Goal: Register for event/course

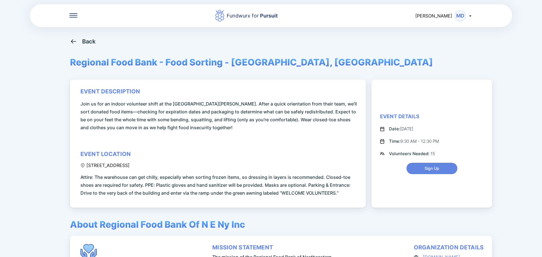
click at [75, 42] on icon at bounding box center [73, 41] width 7 height 7
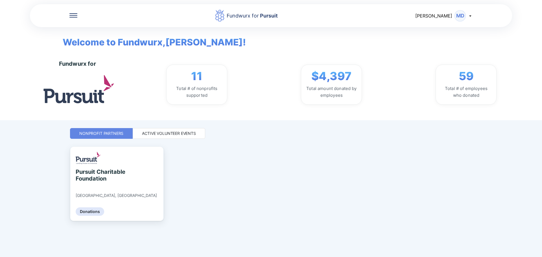
click at [172, 135] on div "Active Volunteer Events" at bounding box center [169, 134] width 54 height 6
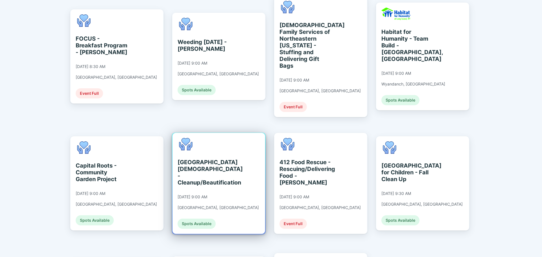
scroll to position [141, 0]
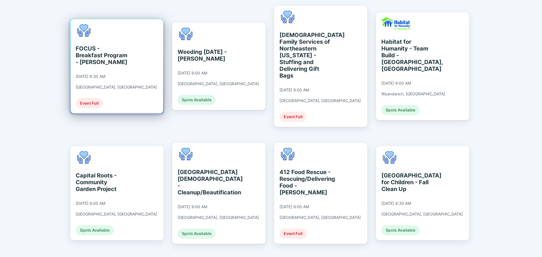
click at [92, 87] on div "FOCUS - Breakfast Program - [PERSON_NAME] [DATE] 8:30 AM [GEOGRAPHIC_DATA], [GE…" at bounding box center [116, 66] width 81 height 84
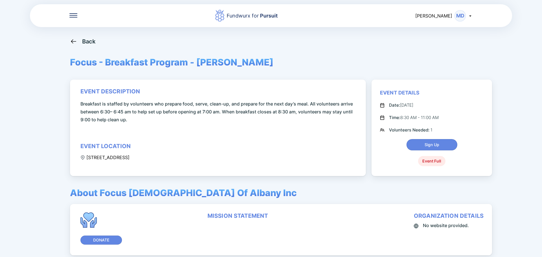
scroll to position [28, 0]
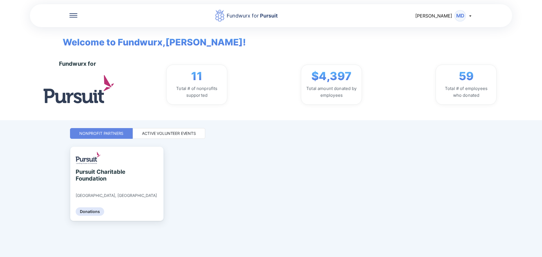
click at [175, 136] on div "Active Volunteer Events" at bounding box center [169, 134] width 54 height 6
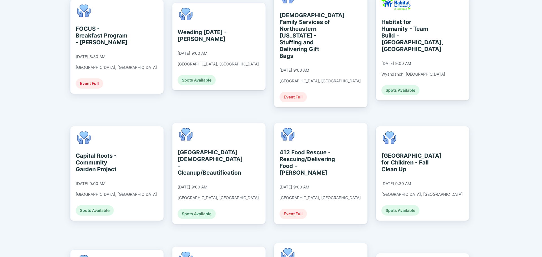
scroll to position [169, 0]
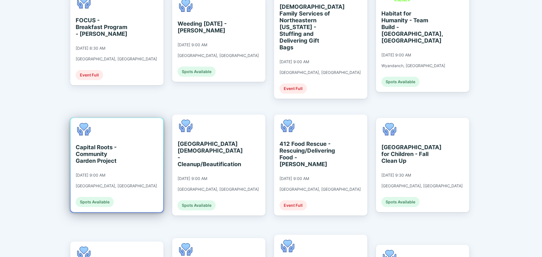
click at [136, 157] on div "Capital Roots - Community Garden Project [DATE] 9:00 AM [GEOGRAPHIC_DATA], [GEO…" at bounding box center [117, 165] width 93 height 94
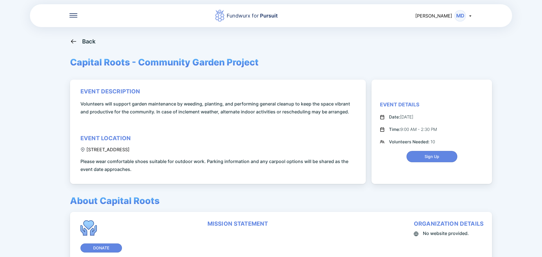
scroll to position [28, 0]
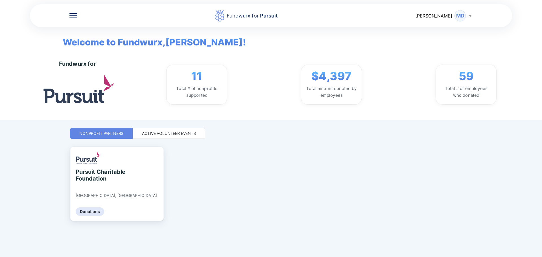
click at [148, 136] on div "Active Volunteer Events" at bounding box center [169, 134] width 54 height 6
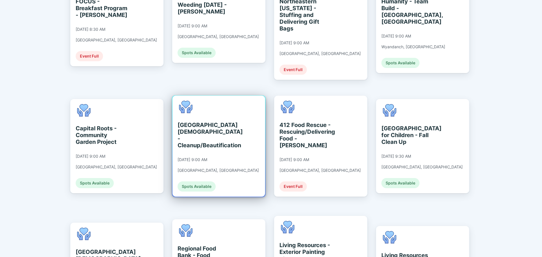
scroll to position [197, 0]
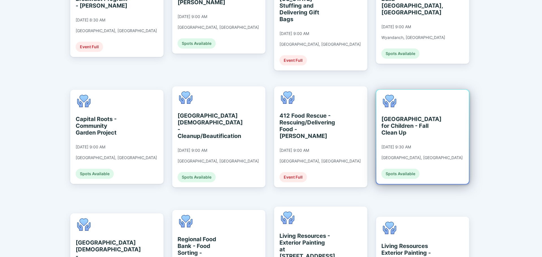
click at [390, 169] on div "Spots Available" at bounding box center [400, 174] width 38 height 10
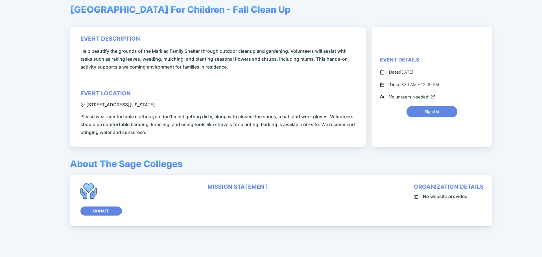
scroll to position [56, 0]
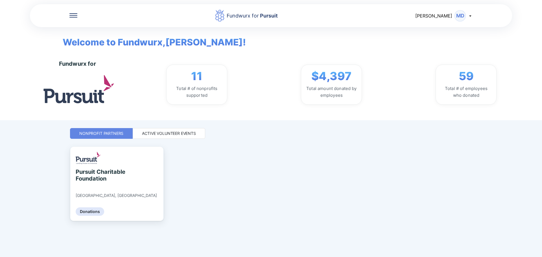
click at [145, 129] on div "Active Volunteer Events" at bounding box center [169, 133] width 72 height 11
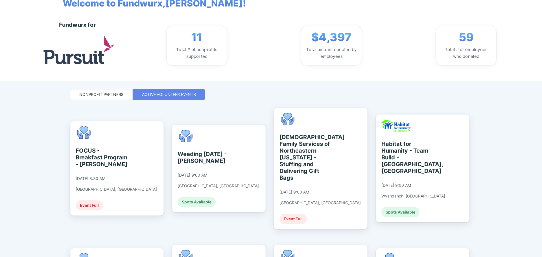
scroll to position [141, 0]
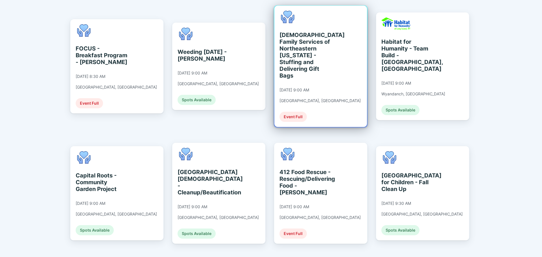
click at [302, 103] on div "[DEMOGRAPHIC_DATA] Family Services of [GEOGRAPHIC_DATA][US_STATE] - Stuffing an…" at bounding box center [319, 66] width 81 height 111
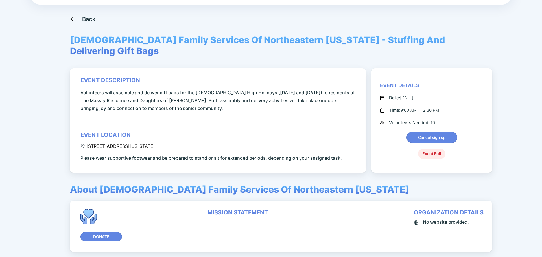
scroll to position [12, 0]
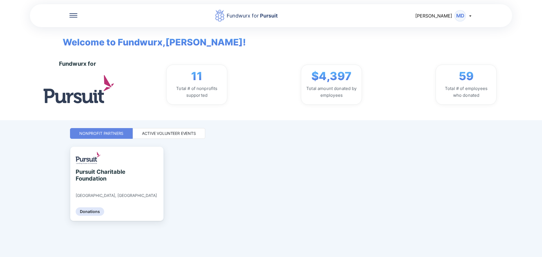
click at [155, 130] on div "Active Volunteer Events" at bounding box center [169, 133] width 72 height 11
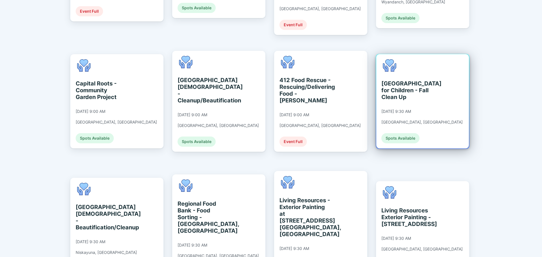
scroll to position [254, 0]
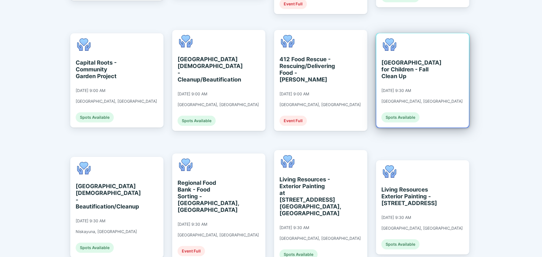
click at [425, 83] on div "[GEOGRAPHIC_DATA] for Children - Fall Clean Up [DATE] 9:30 AM [GEOGRAPHIC_DATA]…" at bounding box center [421, 80] width 81 height 84
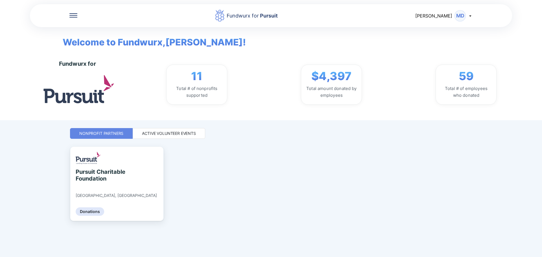
click at [176, 128] on div "Active Volunteer Events" at bounding box center [169, 133] width 72 height 11
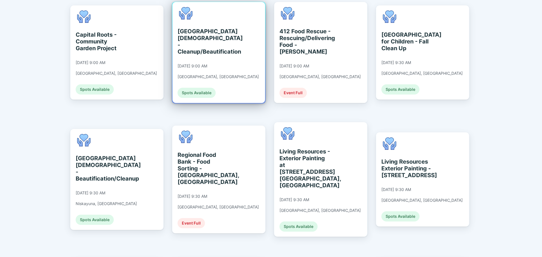
scroll to position [282, 0]
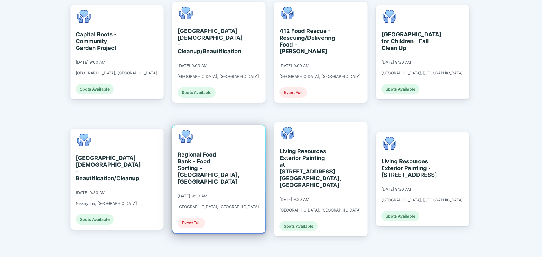
click at [225, 151] on div "Regional Food Bank - Food Sorting - [GEOGRAPHIC_DATA], [GEOGRAPHIC_DATA]" at bounding box center [203, 168] width 52 height 34
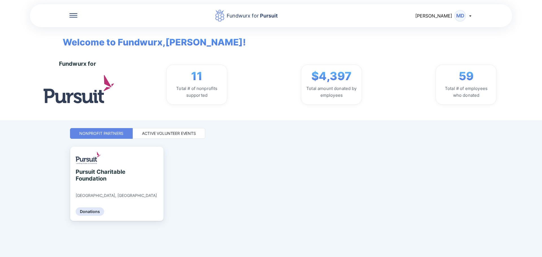
click at [177, 131] on div "Active Volunteer Events" at bounding box center [169, 134] width 54 height 6
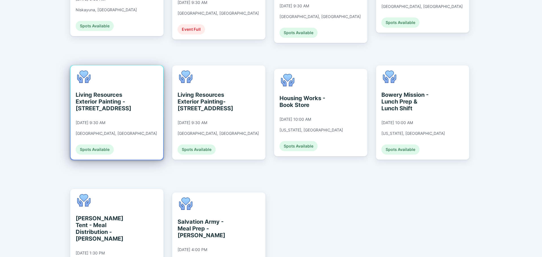
scroll to position [480, 0]
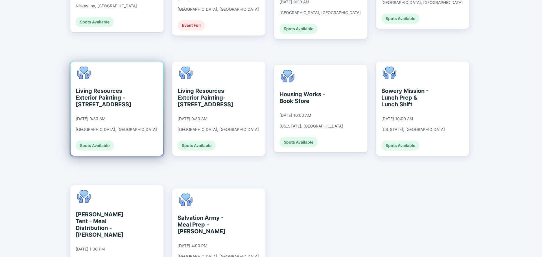
click at [137, 105] on div "Living Resources Exterior Painting - [STREET_ADDRESS] [DATE] 9:30 AM [GEOGRAPHI…" at bounding box center [117, 108] width 93 height 94
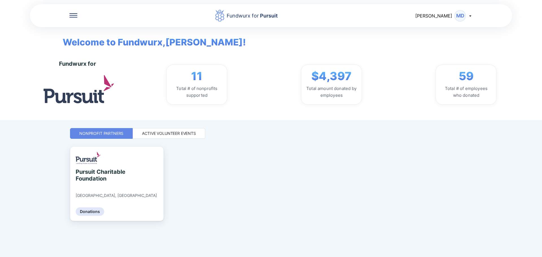
click at [168, 133] on div "Active Volunteer Events" at bounding box center [169, 134] width 54 height 6
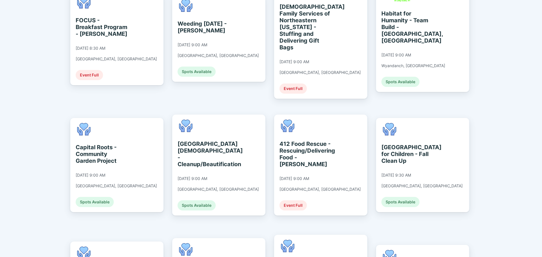
scroll to position [367, 0]
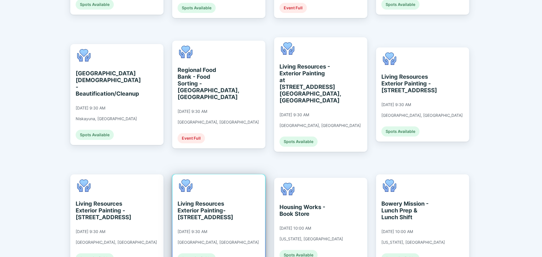
click at [229, 200] on div "Living Resources Exterior Painting- [STREET_ADDRESS]" at bounding box center [203, 210] width 52 height 20
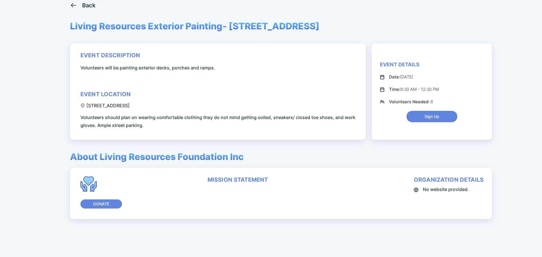
scroll to position [38, 0]
